Goal: Transaction & Acquisition: Obtain resource

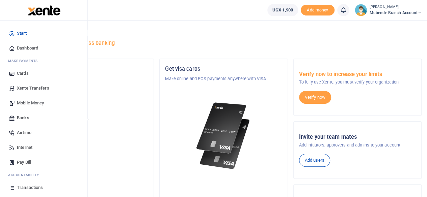
click at [29, 103] on span "Mobile Money" at bounding box center [30, 103] width 27 height 7
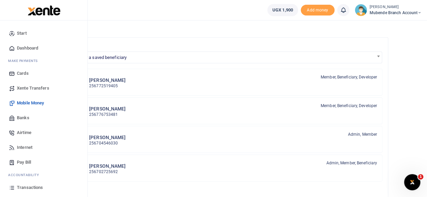
scroll to position [40, 0]
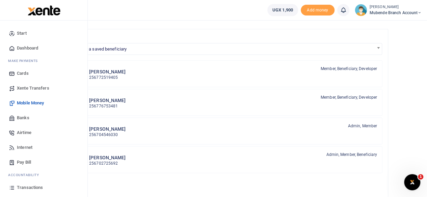
click at [35, 187] on span "Transactions" at bounding box center [30, 187] width 26 height 7
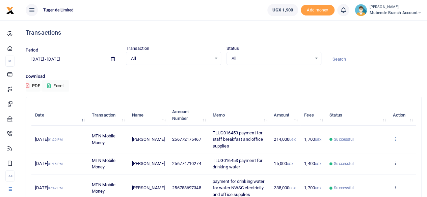
click at [392, 138] on icon at bounding box center [394, 139] width 4 height 5
click at [367, 149] on link "View details" at bounding box center [369, 150] width 53 height 9
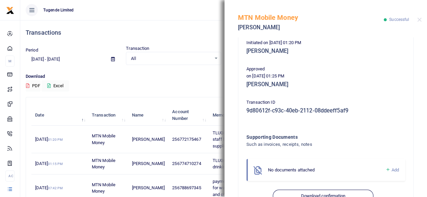
scroll to position [161, 0]
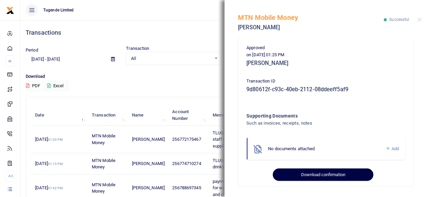
click at [327, 176] on button "Download confirmation" at bounding box center [322, 175] width 100 height 13
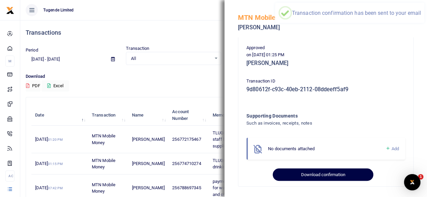
scroll to position [0, 0]
